Goal: Transaction & Acquisition: Purchase product/service

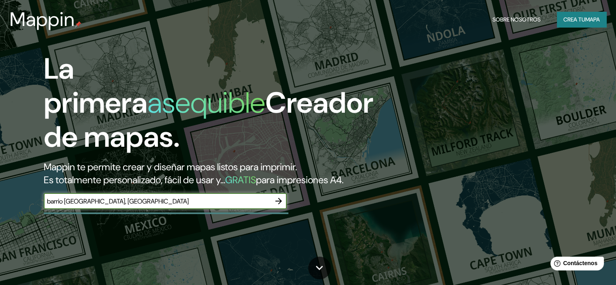
type input "barrio [GEOGRAPHIC_DATA], [GEOGRAPHIC_DATA]"
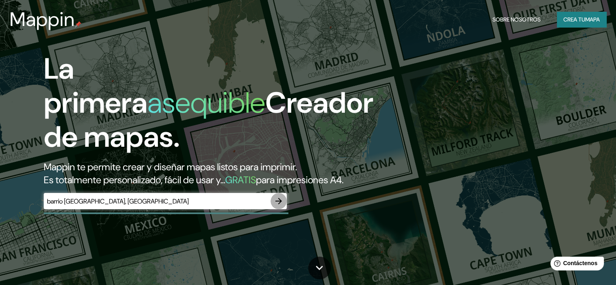
click at [275, 206] on icon "button" at bounding box center [279, 201] width 10 height 10
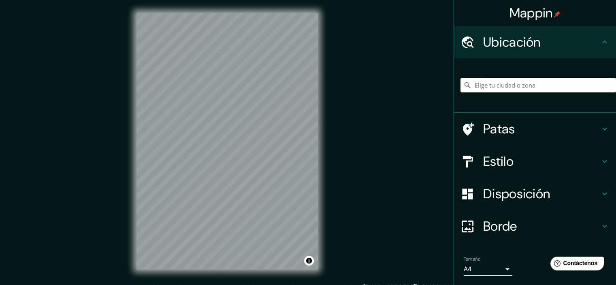
click at [509, 80] on input "Elige tu ciudad o zona" at bounding box center [537, 85] width 155 height 15
click at [498, 88] on input "Elige tu ciudad o zona" at bounding box center [537, 85] width 155 height 15
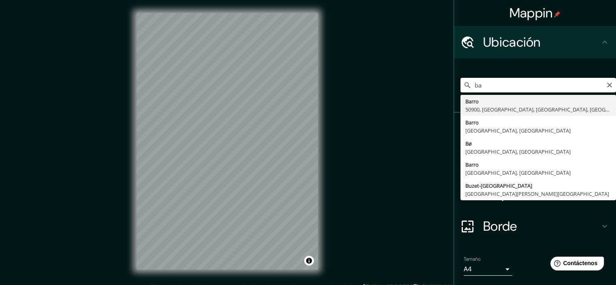
type input "b"
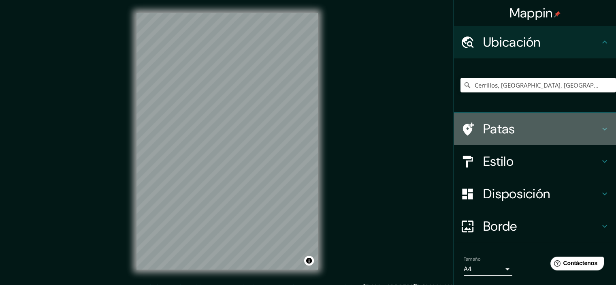
click at [570, 128] on h4 "Patas" at bounding box center [541, 129] width 117 height 16
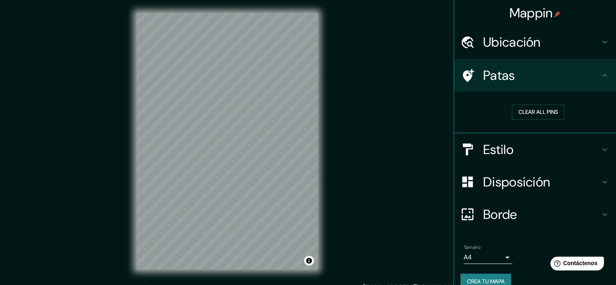
click at [531, 150] on h4 "Estilo" at bounding box center [541, 149] width 117 height 16
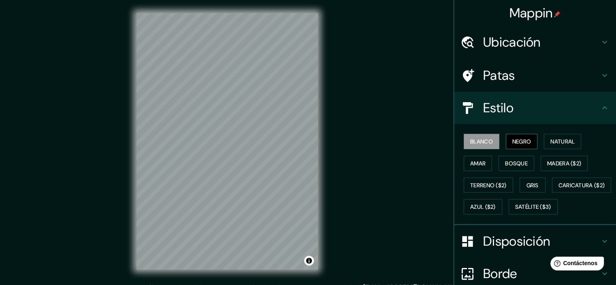
click at [506, 141] on button "Negro" at bounding box center [522, 141] width 32 height 15
click at [550, 145] on font "Natural" at bounding box center [562, 141] width 24 height 11
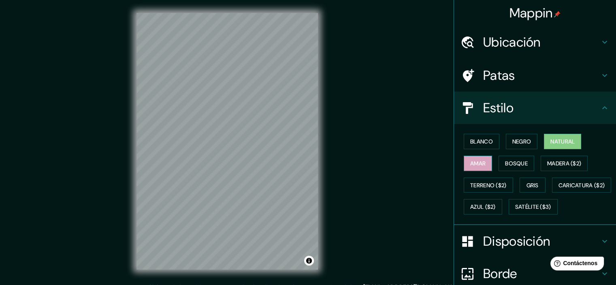
click at [484, 160] on button "Amar" at bounding box center [478, 162] width 28 height 15
click at [551, 162] on font "Madera ($2)" at bounding box center [564, 163] width 34 height 7
click at [553, 137] on font "Natural" at bounding box center [562, 141] width 24 height 11
click at [481, 184] on font "Terreno ($2)" at bounding box center [488, 184] width 36 height 7
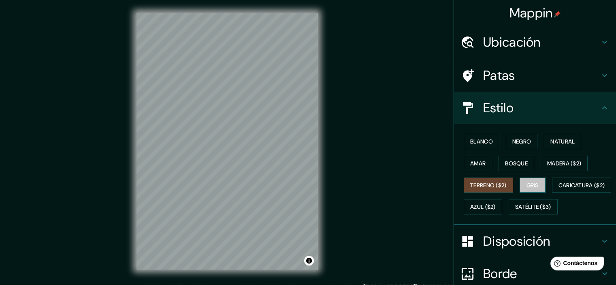
click at [526, 181] on font "Gris" at bounding box center [532, 184] width 12 height 7
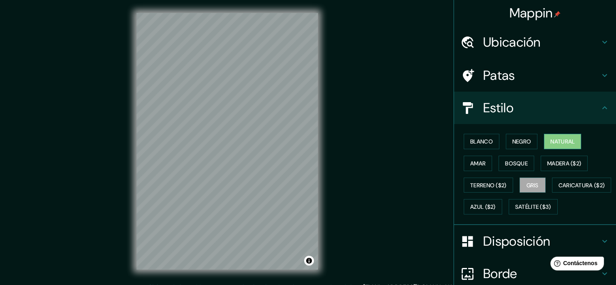
click at [575, 136] on button "Natural" at bounding box center [562, 141] width 37 height 15
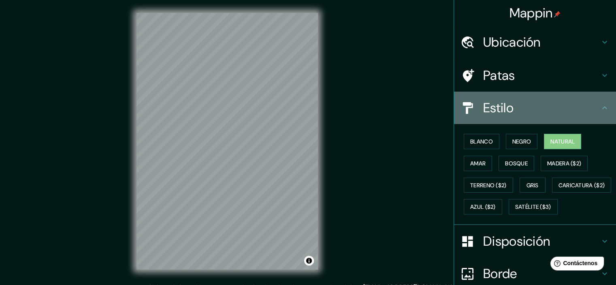
click at [600, 106] on icon at bounding box center [605, 108] width 10 height 10
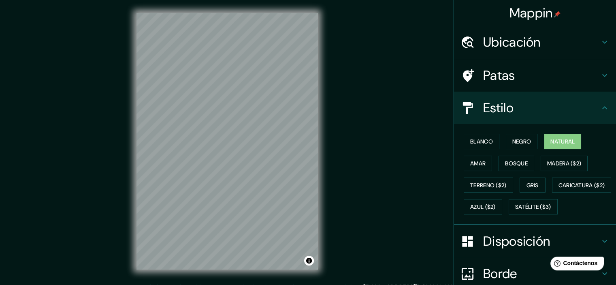
click at [600, 109] on icon at bounding box center [605, 108] width 10 height 10
click at [600, 106] on icon at bounding box center [605, 108] width 10 height 10
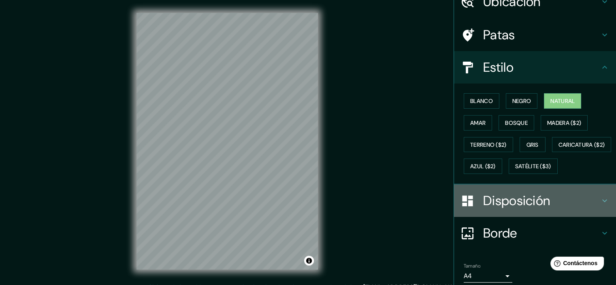
click at [574, 209] on h4 "Disposición" at bounding box center [541, 200] width 117 height 16
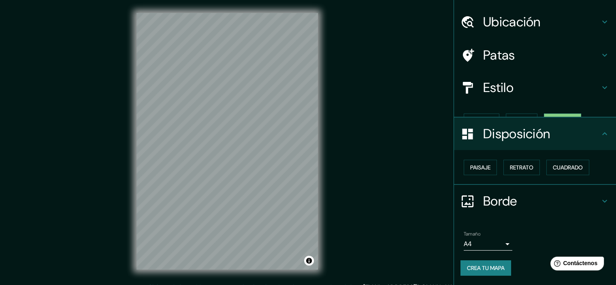
scroll to position [6, 0]
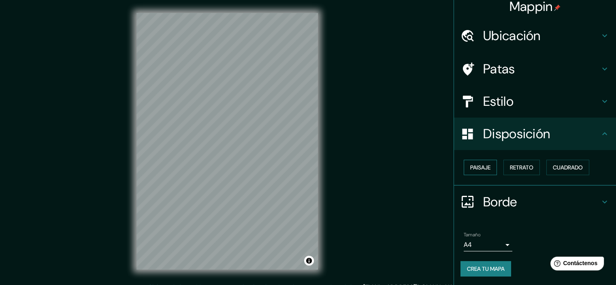
click at [483, 169] on font "Paisaje" at bounding box center [480, 167] width 20 height 7
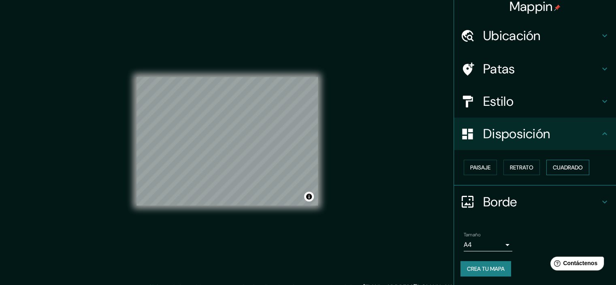
click at [554, 168] on font "Cuadrado" at bounding box center [568, 167] width 30 height 7
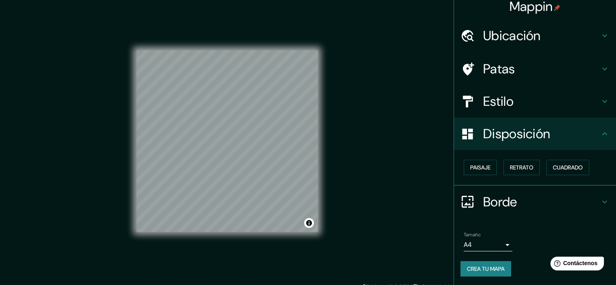
click at [546, 63] on h4 "Patas" at bounding box center [541, 69] width 117 height 16
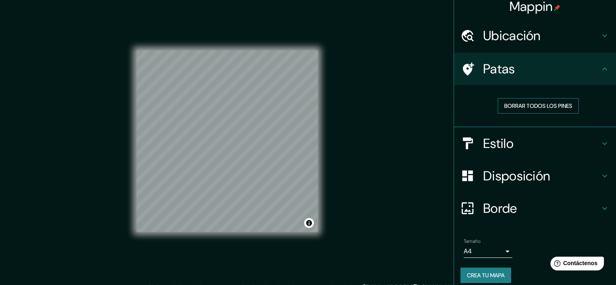
click at [541, 100] on font "Borrar todos los pines" at bounding box center [538, 105] width 68 height 11
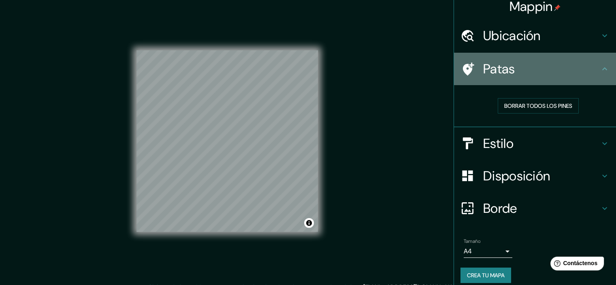
click at [590, 68] on h4 "Patas" at bounding box center [541, 69] width 117 height 16
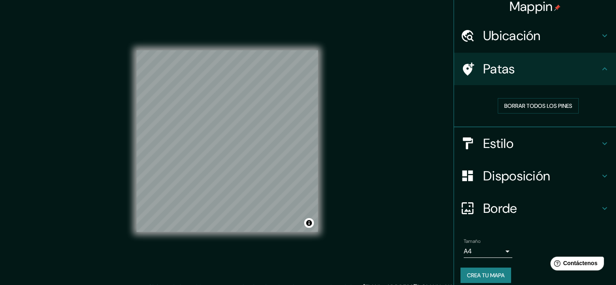
click at [469, 68] on div at bounding box center [471, 69] width 23 height 14
click at [600, 64] on icon at bounding box center [605, 69] width 10 height 10
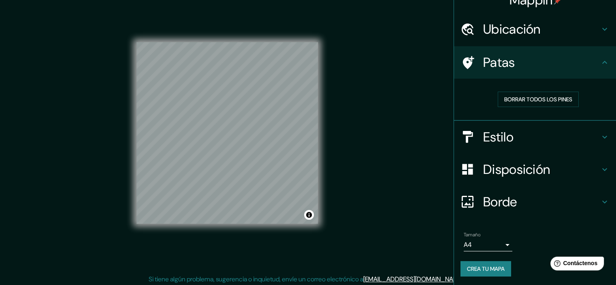
scroll to position [10, 0]
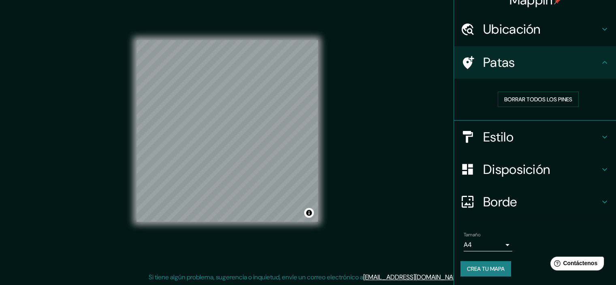
click at [494, 243] on body "Mappin Ubicación Cerrillos, [GEOGRAPHIC_DATA], [GEOGRAPHIC_DATA] Patas Borrar t…" at bounding box center [308, 132] width 616 height 285
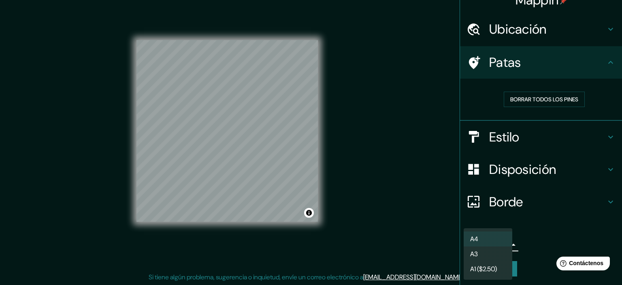
click at [254, 143] on div at bounding box center [311, 142] width 622 height 285
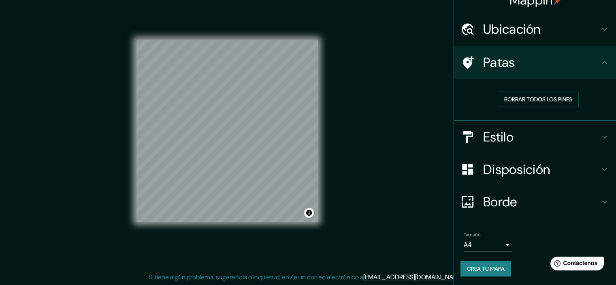
click at [562, 129] on h4 "Estilo" at bounding box center [541, 137] width 117 height 16
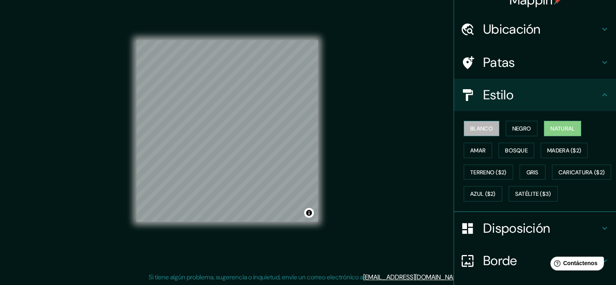
click at [470, 129] on font "Blanco" at bounding box center [481, 128] width 23 height 7
click at [523, 125] on font "Negro" at bounding box center [521, 128] width 19 height 7
click at [577, 127] on button "Natural" at bounding box center [562, 128] width 37 height 15
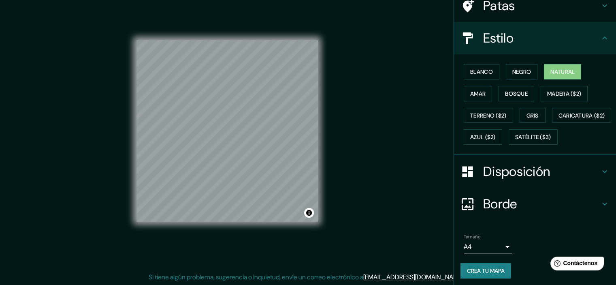
scroll to position [92, 0]
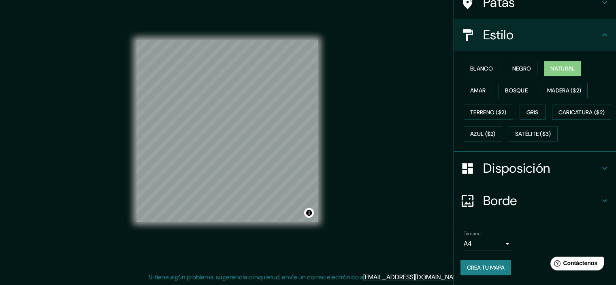
click at [504, 198] on font "Borde" at bounding box center [500, 200] width 34 height 17
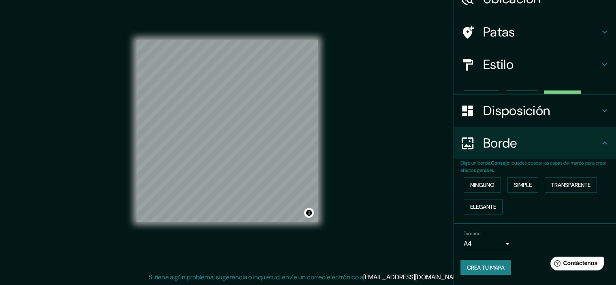
scroll to position [29, 0]
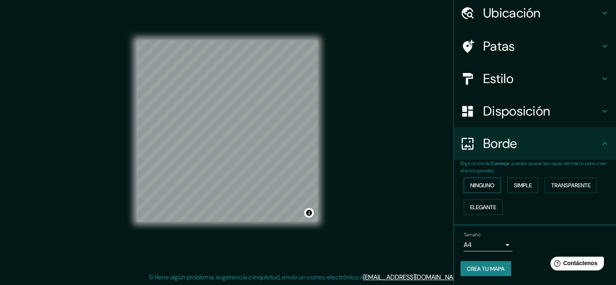
click at [481, 187] on font "Ninguno" at bounding box center [482, 184] width 24 height 7
click at [522, 182] on font "Simple" at bounding box center [523, 184] width 18 height 7
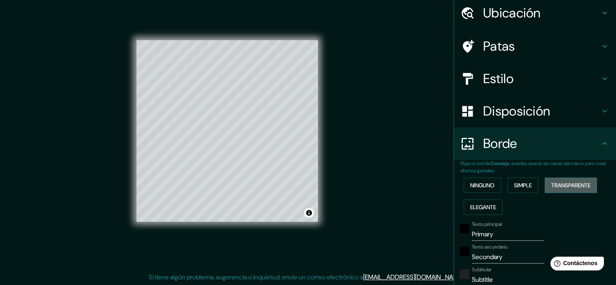
drag, startPoint x: 560, startPoint y: 181, endPoint x: 555, endPoint y: 181, distance: 4.5
click at [560, 181] on font "Transparente" at bounding box center [570, 185] width 39 height 11
click at [473, 185] on font "Ninguno" at bounding box center [482, 184] width 24 height 7
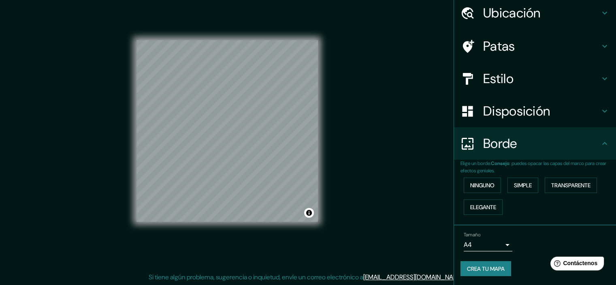
click at [471, 265] on font "Crea tu mapa" at bounding box center [486, 268] width 38 height 7
click at [468, 268] on font "Crea tu mapa" at bounding box center [486, 268] width 38 height 7
type input "Cerrillos, [GEOGRAPHIC_DATA], Chilebarrio buzet"
